Goal: Find specific page/section: Find specific page/section

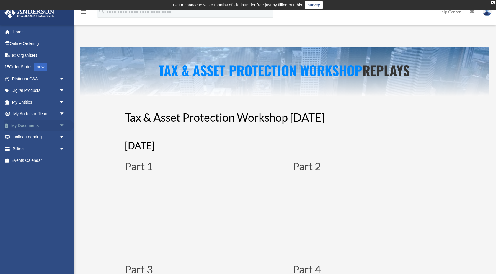
click at [28, 126] on link "My Documents arrow_drop_down" at bounding box center [39, 126] width 70 height 12
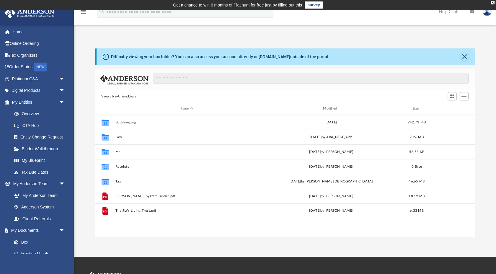
scroll to position [134, 380]
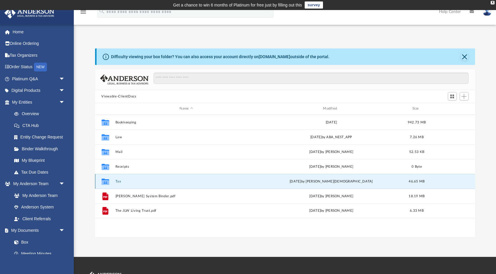
click at [116, 180] on button "Tax" at bounding box center [186, 182] width 142 height 4
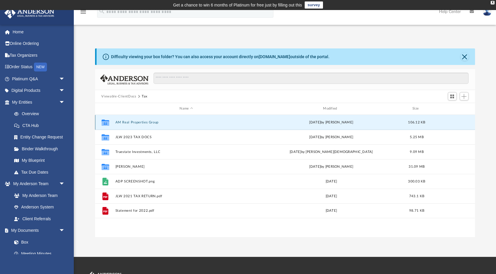
click at [120, 122] on button "AM Real Properties Group" at bounding box center [186, 122] width 142 height 4
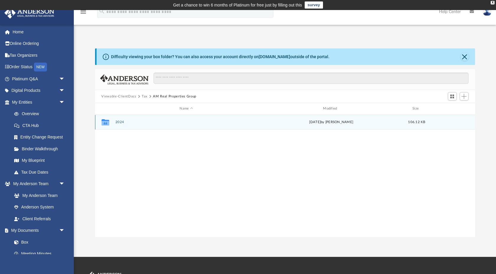
click at [110, 120] on div "Collaborated Folder" at bounding box center [105, 122] width 15 height 9
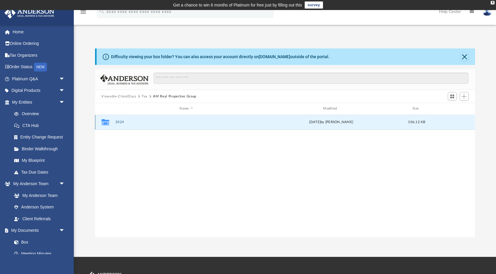
click at [118, 122] on button "2024" at bounding box center [186, 122] width 142 height 4
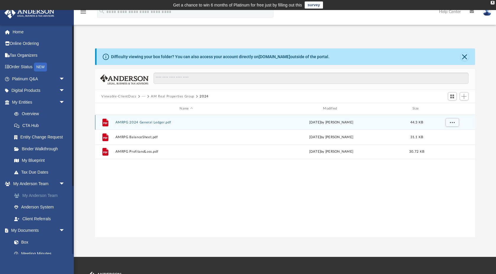
scroll to position [28, 0]
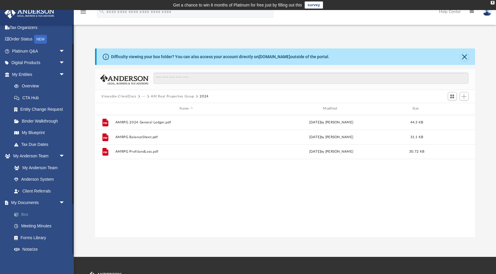
click at [25, 214] on link "Box" at bounding box center [41, 214] width 66 height 12
click at [25, 215] on link "Box" at bounding box center [41, 214] width 66 height 12
click at [25, 216] on link "Box" at bounding box center [41, 214] width 66 height 12
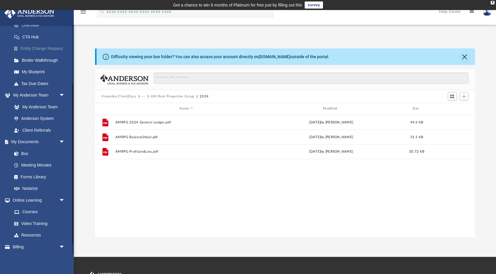
scroll to position [100, 0]
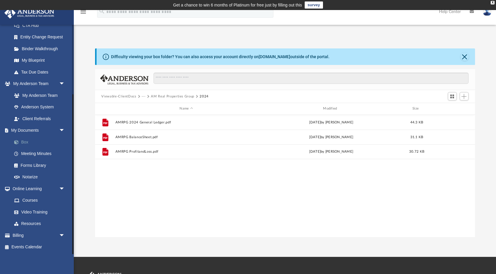
click at [21, 142] on span at bounding box center [19, 142] width 4 height 4
click at [493, 3] on div "X" at bounding box center [493, 3] width 4 height 4
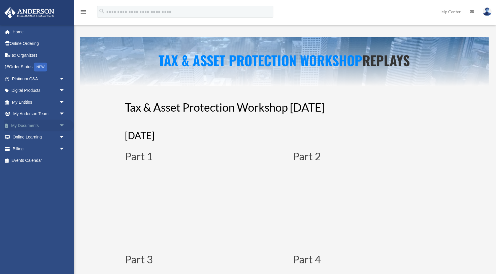
click at [61, 124] on span "arrow_drop_down" at bounding box center [65, 126] width 12 height 12
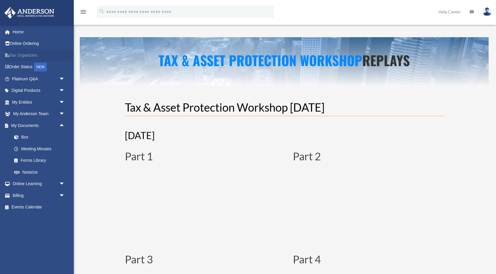
click at [20, 56] on link "Tax Organizers" at bounding box center [39, 55] width 70 height 12
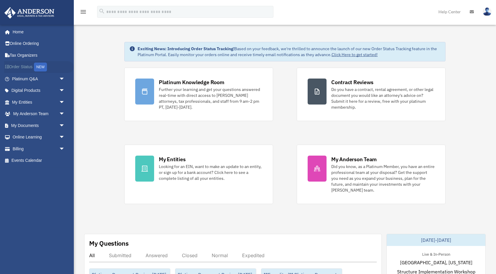
click at [22, 69] on link "Order Status NEW" at bounding box center [39, 67] width 70 height 12
